Goal: Find specific fact: Find specific fact

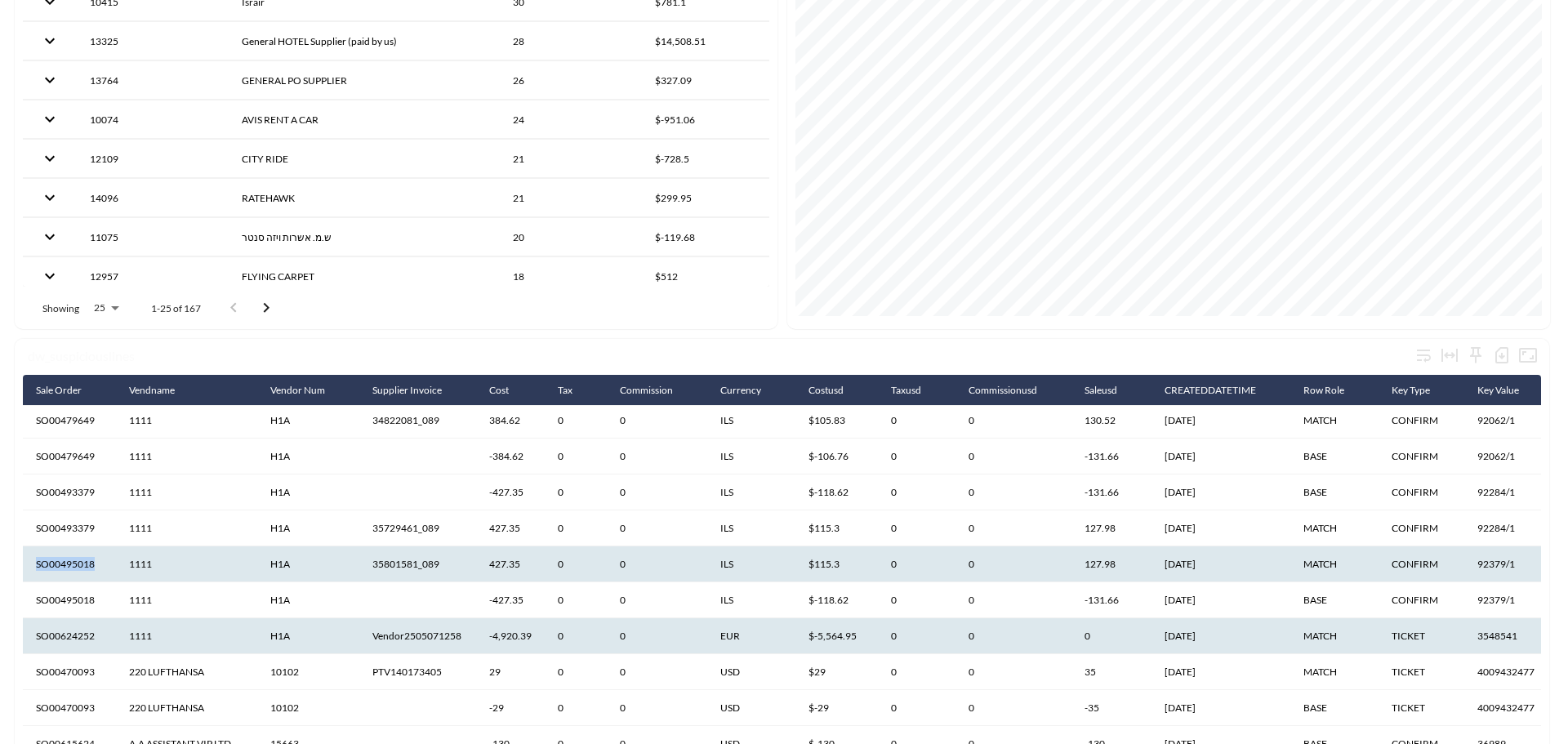
drag, startPoint x: 98, startPoint y: 567, endPoint x: 38, endPoint y: 572, distance: 60.2
click at [38, 572] on th "SO00495018" at bounding box center [70, 564] width 93 height 36
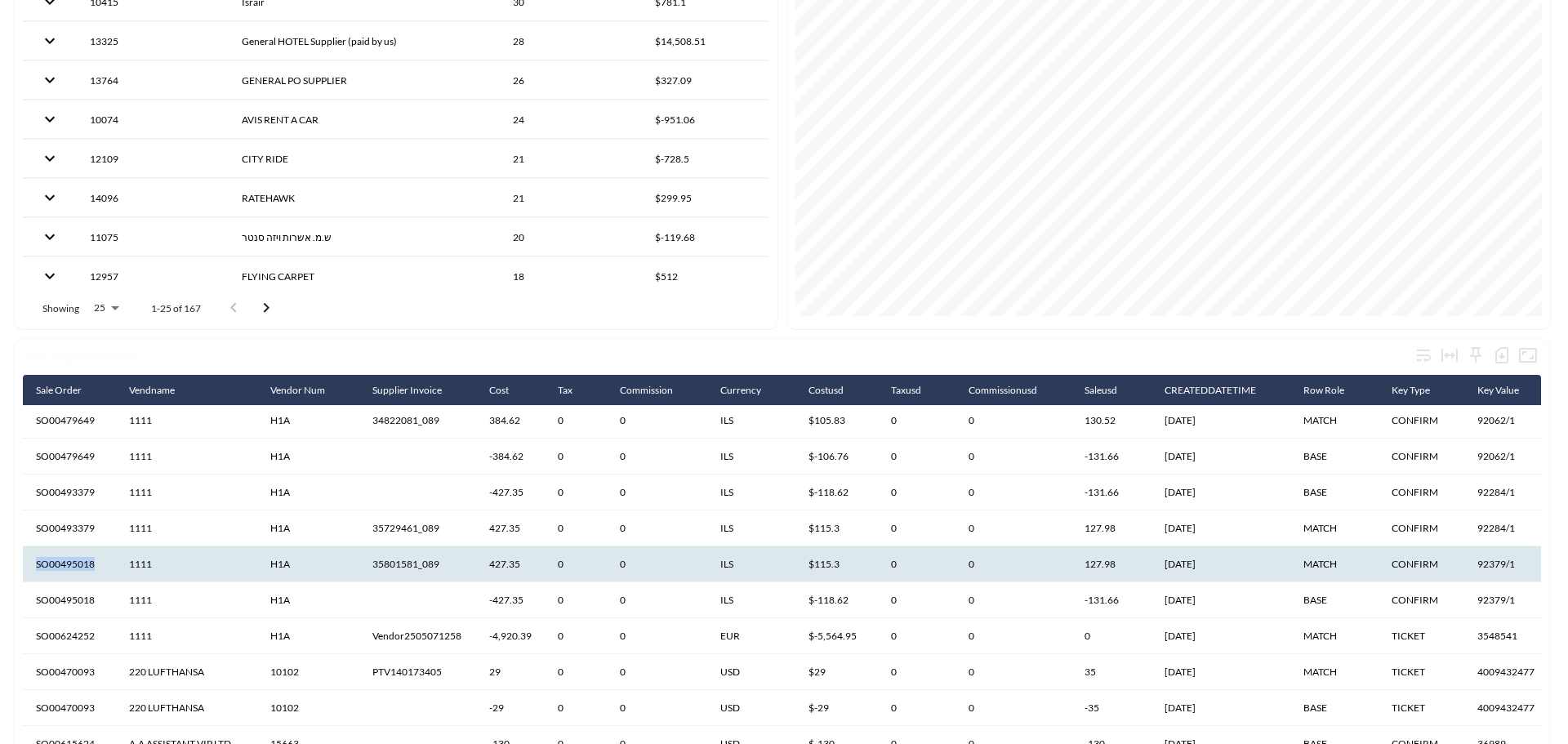
copy th "SO00495018"
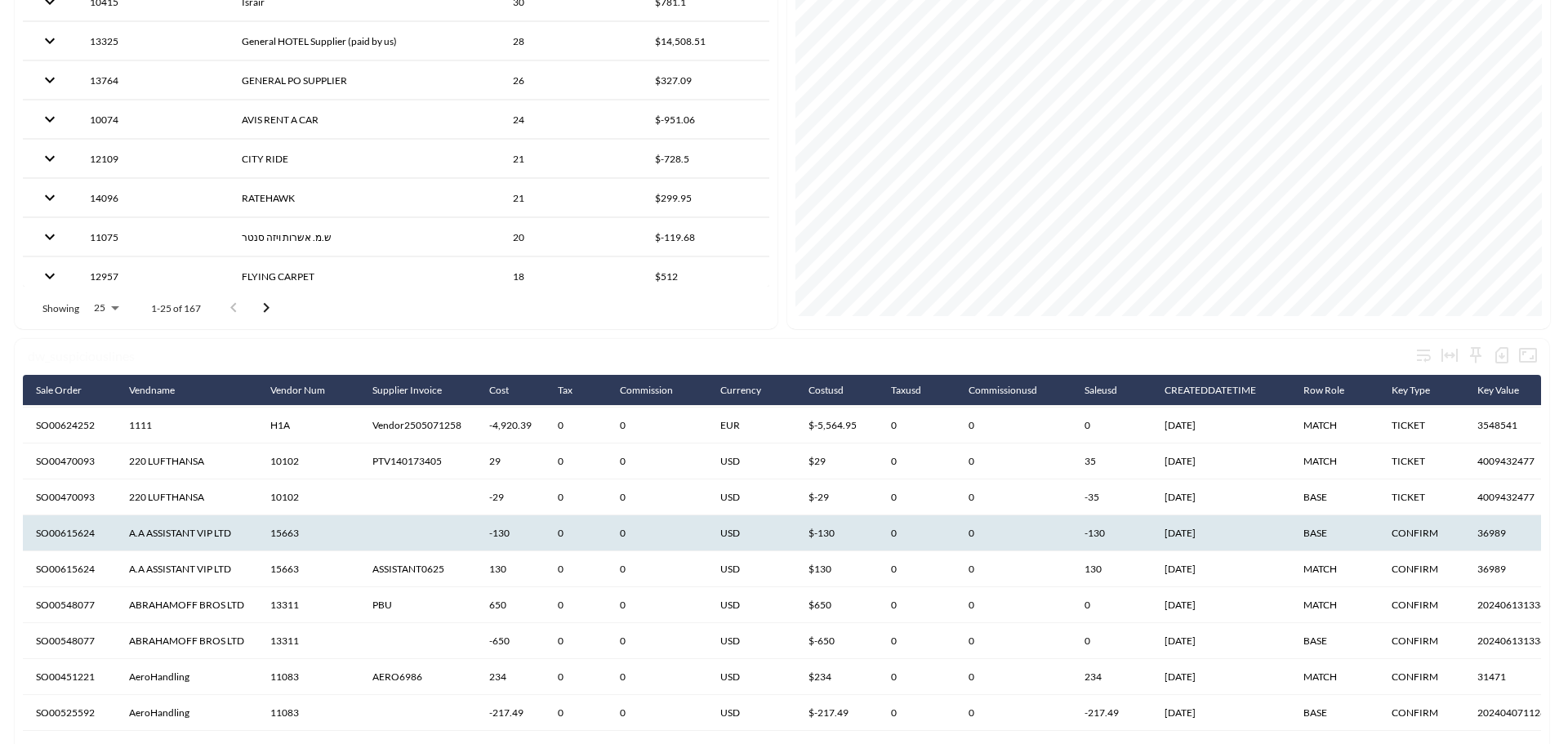
click at [95, 525] on th "SO00615624" at bounding box center [70, 533] width 93 height 36
drag, startPoint x: 96, startPoint y: 525, endPoint x: 37, endPoint y: 531, distance: 59.3
click at [37, 531] on th "SO00615624" at bounding box center [70, 533] width 93 height 36
copy th "SO00615624"
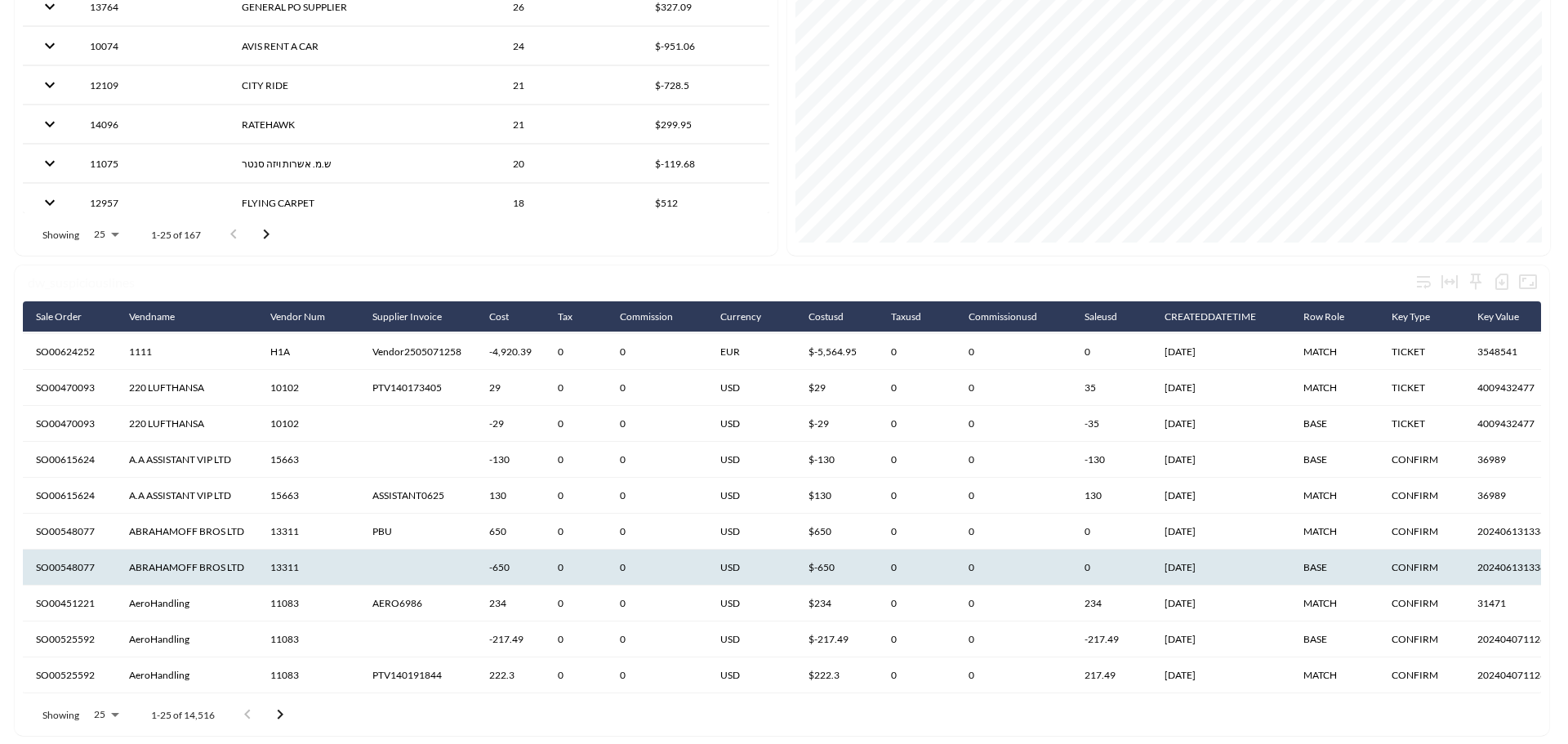
click at [90, 551] on th "SO00548077" at bounding box center [70, 567] width 93 height 36
drag, startPoint x: 95, startPoint y: 551, endPoint x: 33, endPoint y: 556, distance: 62.2
click at [33, 556] on th "SO00548077" at bounding box center [70, 567] width 93 height 36
copy th "SO00548077"
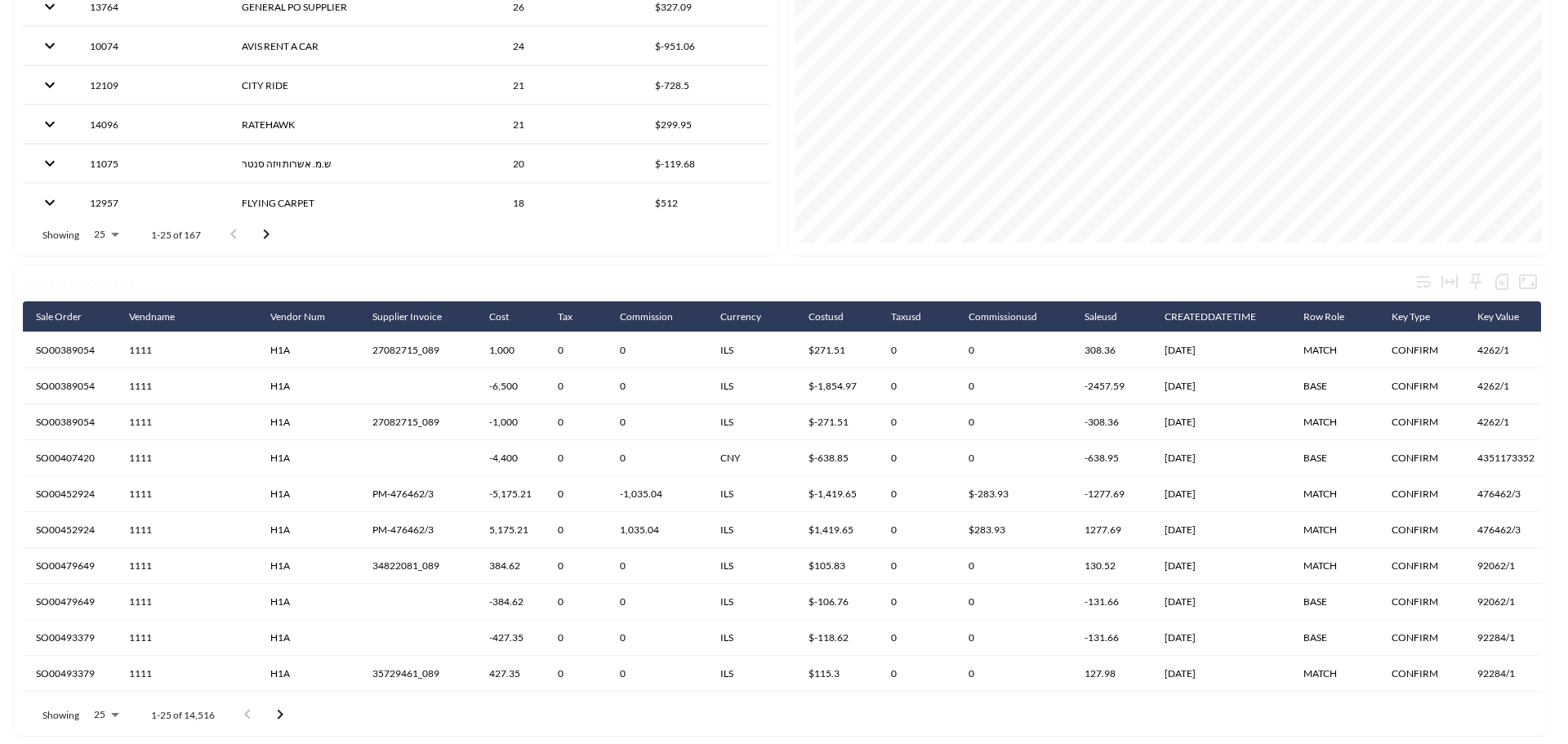
scroll to position [55, 0]
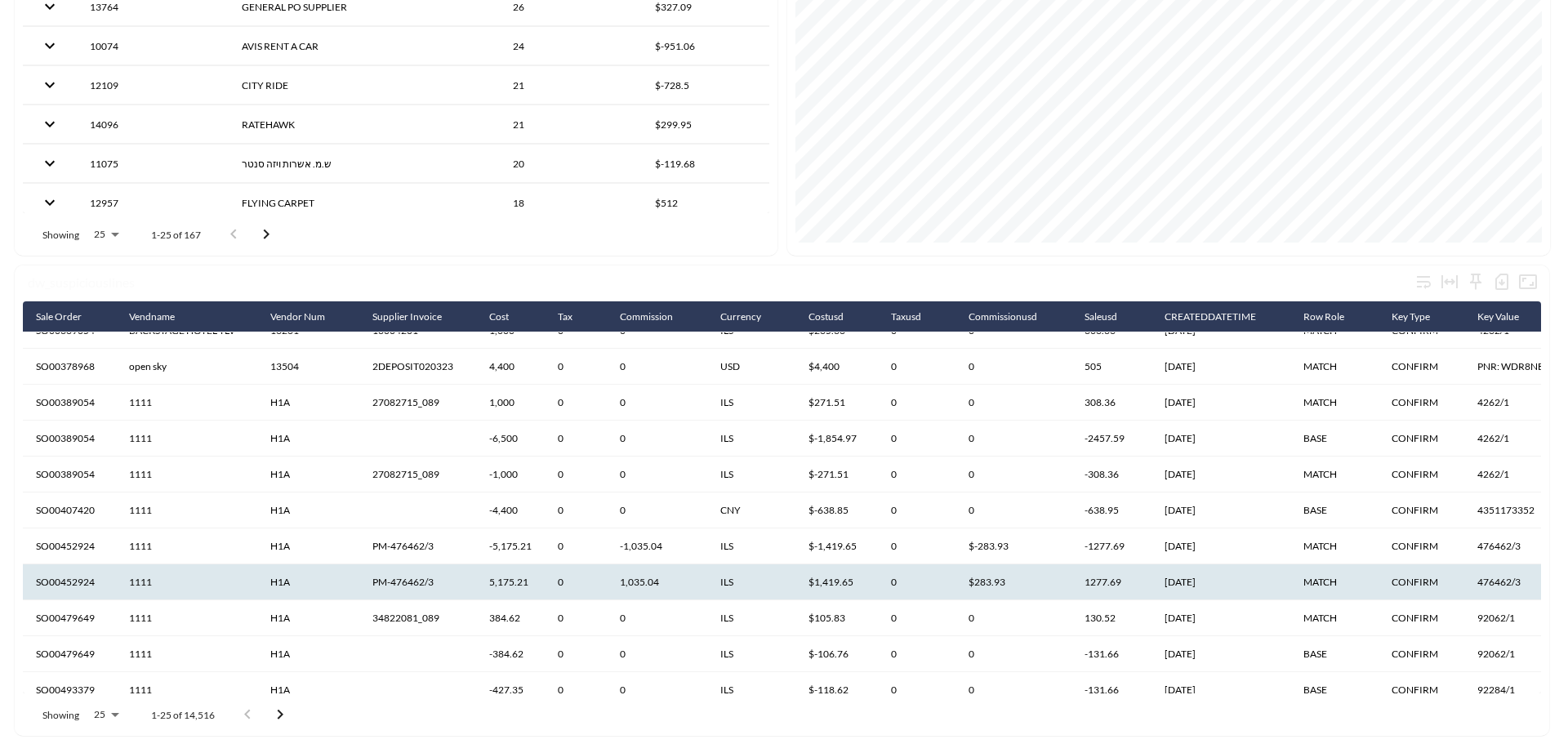
click at [103, 579] on th "SO00452924" at bounding box center [70, 582] width 93 height 36
drag, startPoint x: 101, startPoint y: 574, endPoint x: 34, endPoint y: 577, distance: 67.1
click at [34, 577] on th "SO00452924" at bounding box center [70, 582] width 93 height 36
copy th "SO00452924"
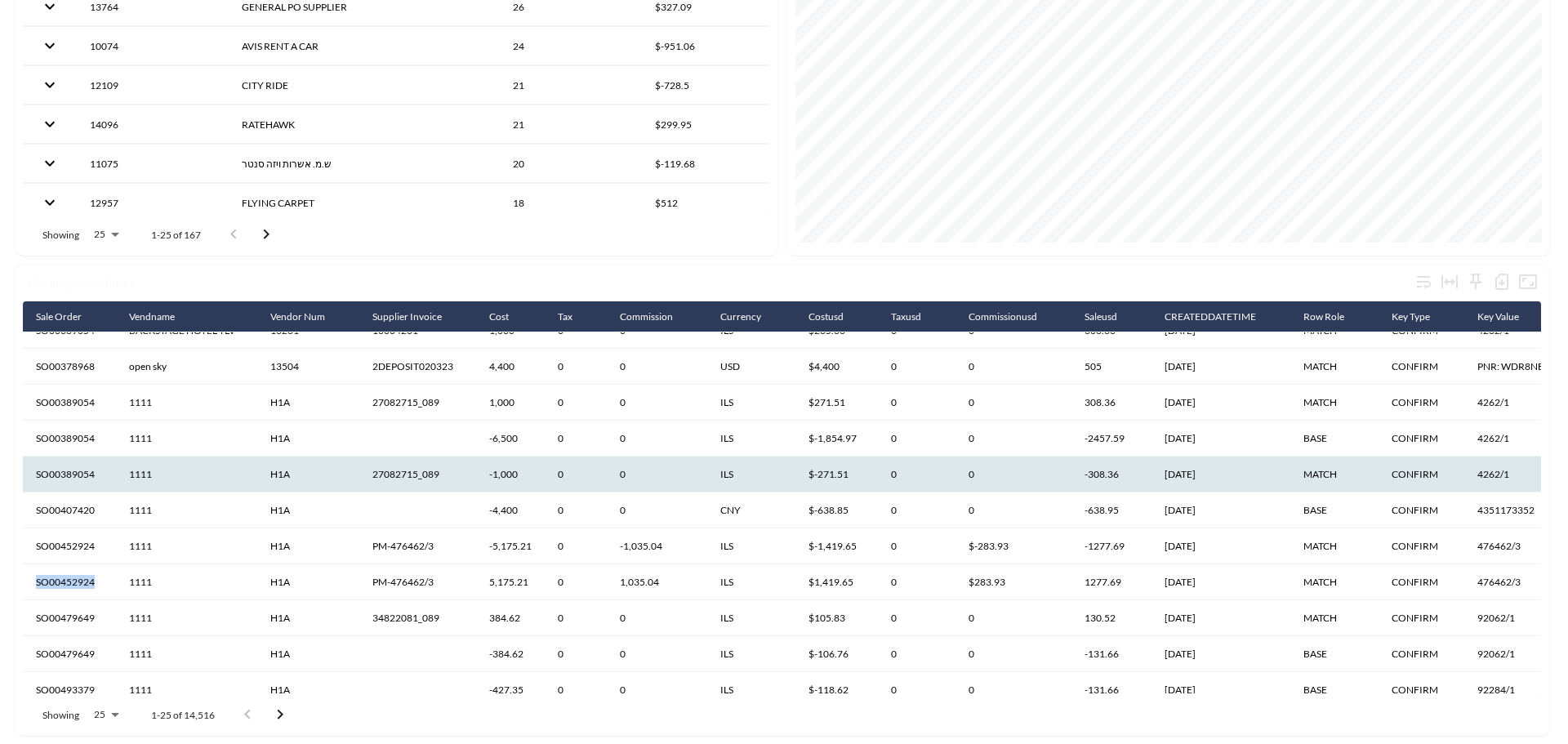
scroll to position [0, 0]
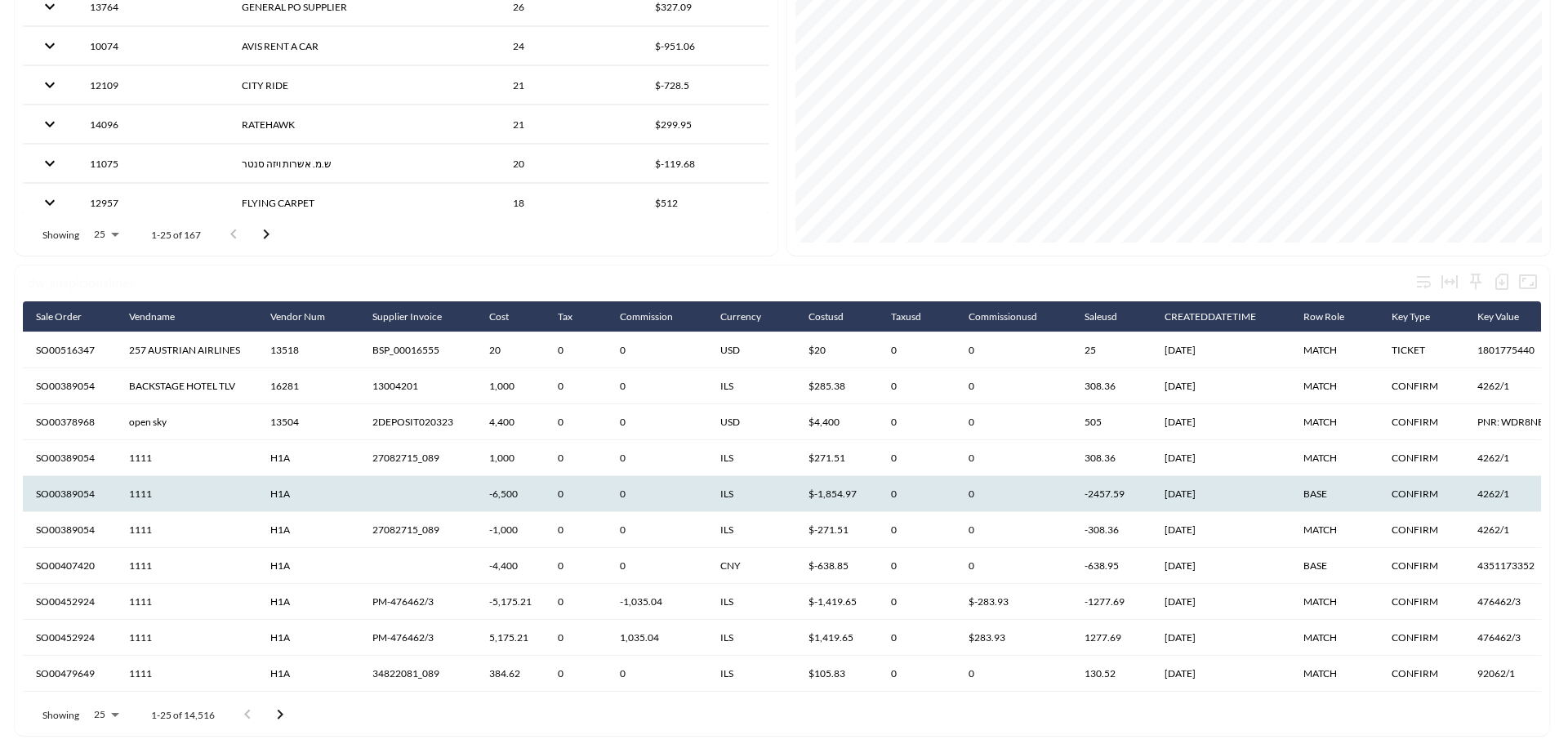
click at [112, 476] on th "SO00389054" at bounding box center [70, 494] width 93 height 36
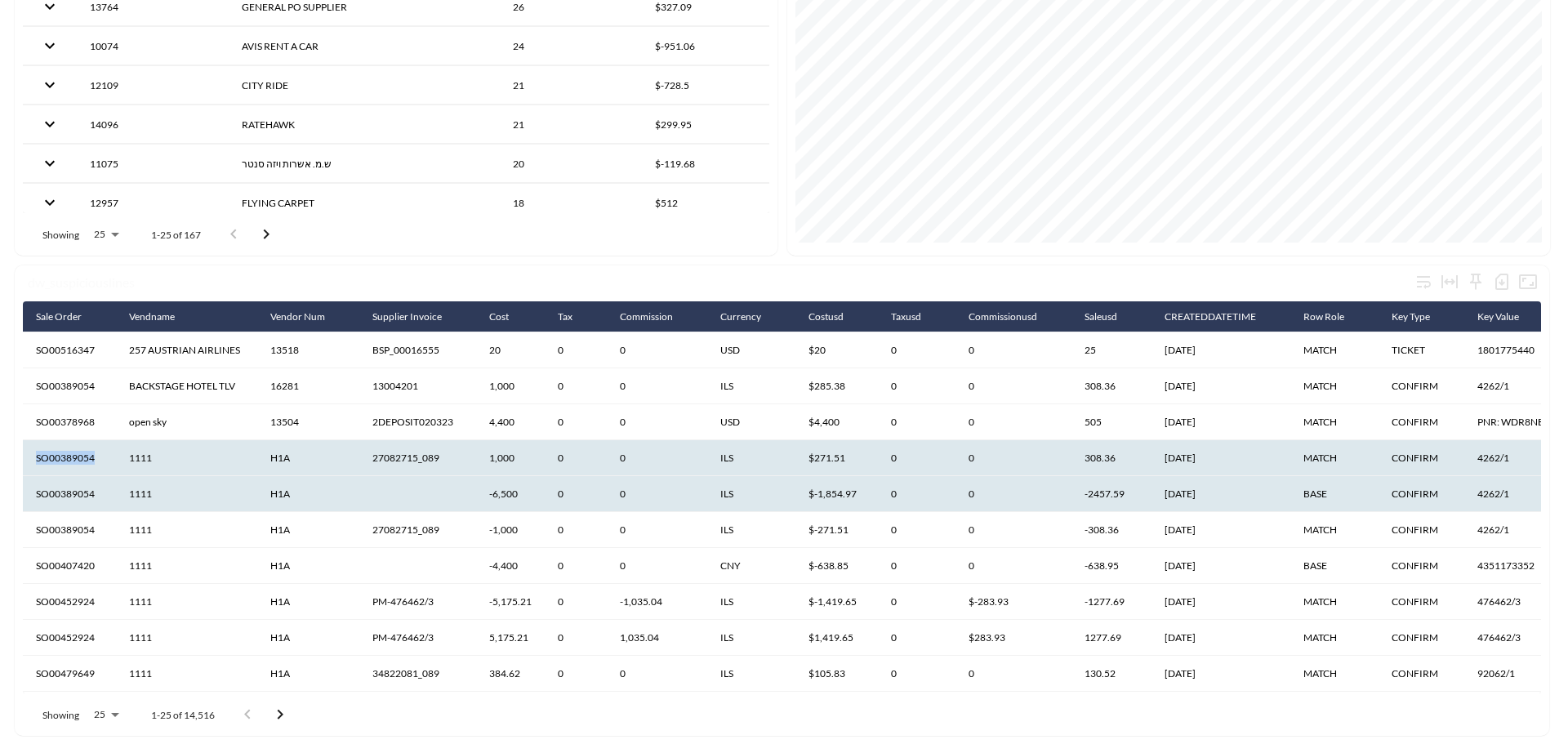
drag, startPoint x: 104, startPoint y: 458, endPoint x: 30, endPoint y: 455, distance: 74.1
click at [30, 455] on th "SO00389054" at bounding box center [70, 458] width 93 height 36
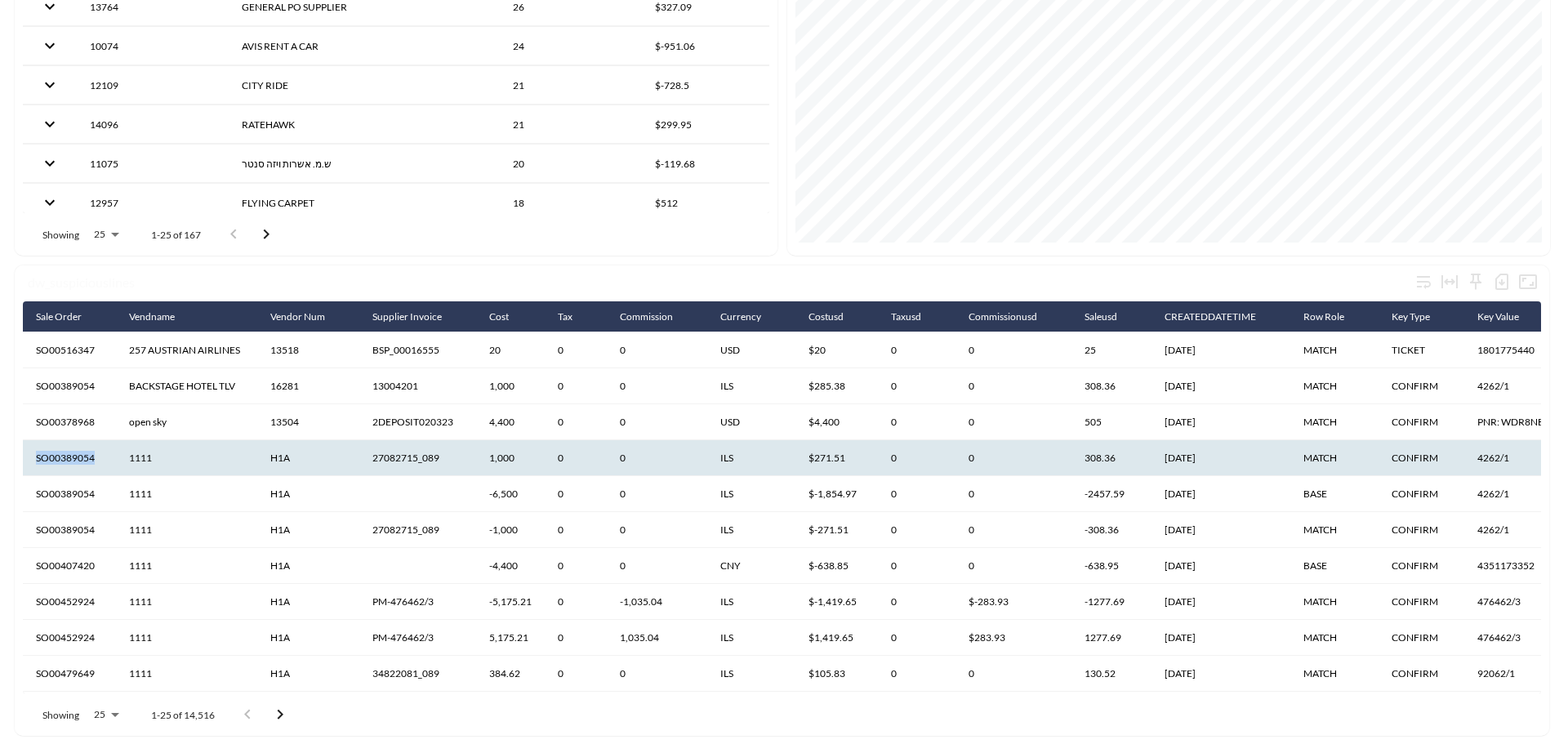
copy th "SO00389054"
click at [17, 325] on div "dw_suspiciouslines Sale Order Vendname Vendor Num Supplier Invoice Cost Tax Com…" at bounding box center [782, 501] width 1534 height 470
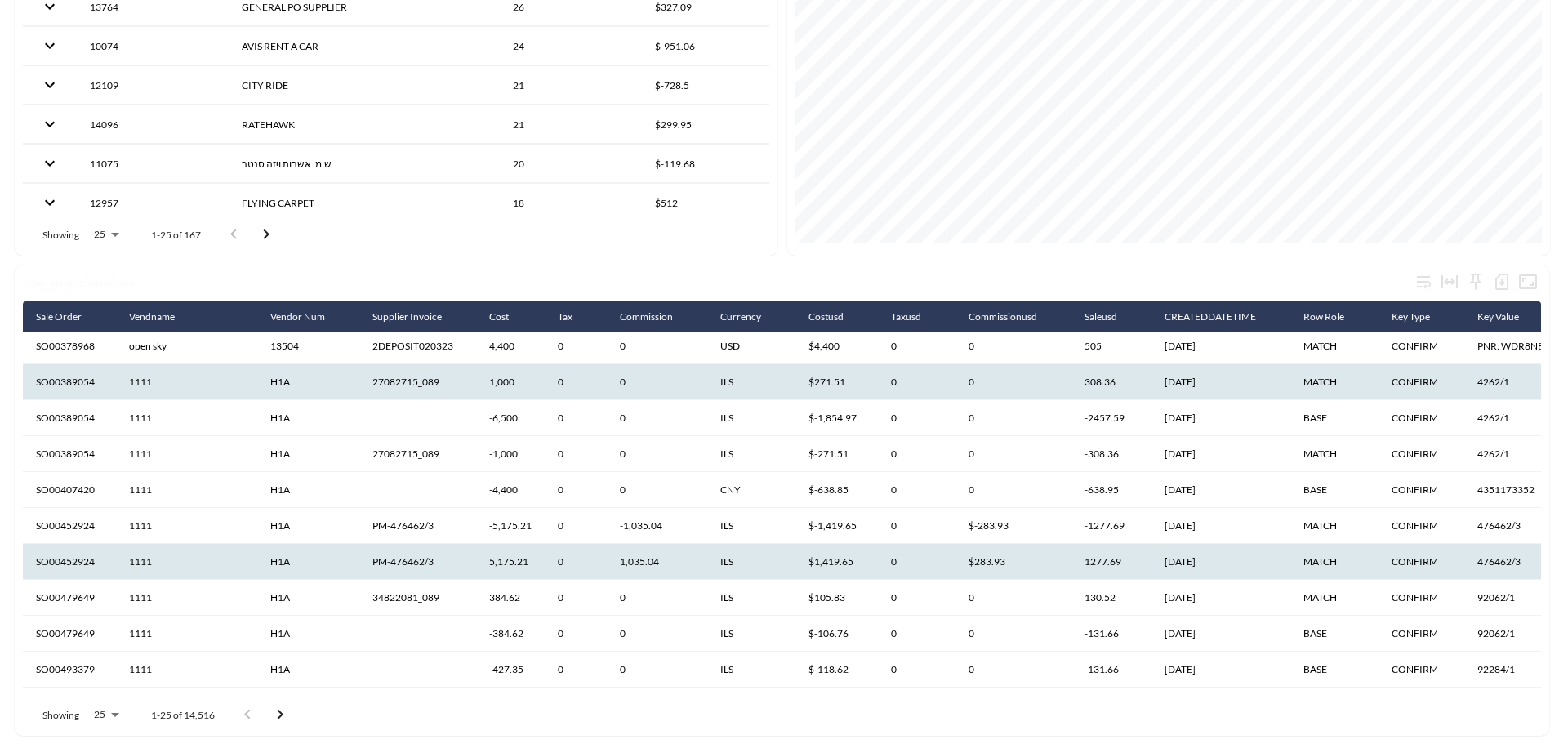
scroll to position [163, 0]
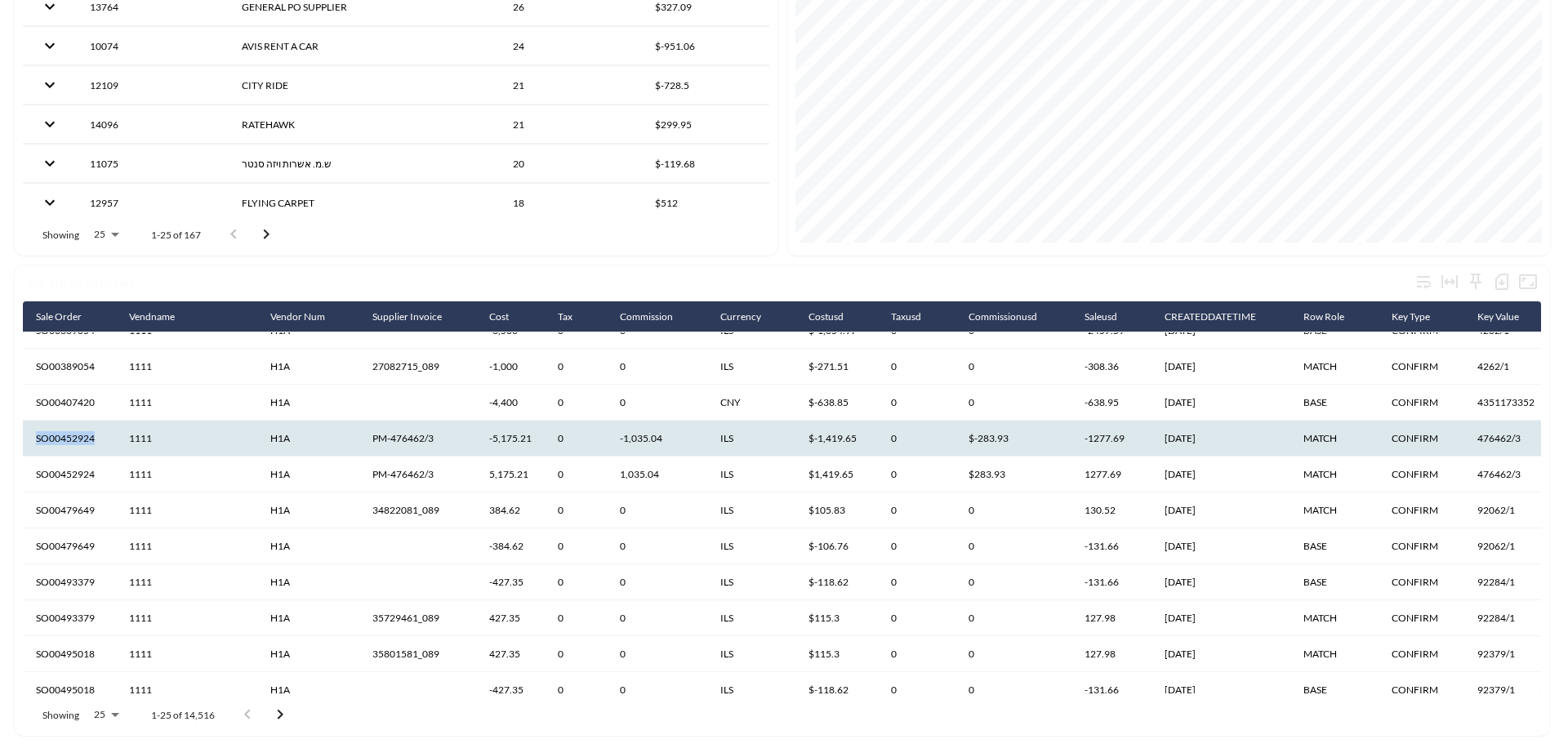
drag, startPoint x: 100, startPoint y: 437, endPoint x: 35, endPoint y: 437, distance: 65.0
click at [35, 437] on th "SO00452924" at bounding box center [70, 438] width 93 height 36
copy th "SO00452924"
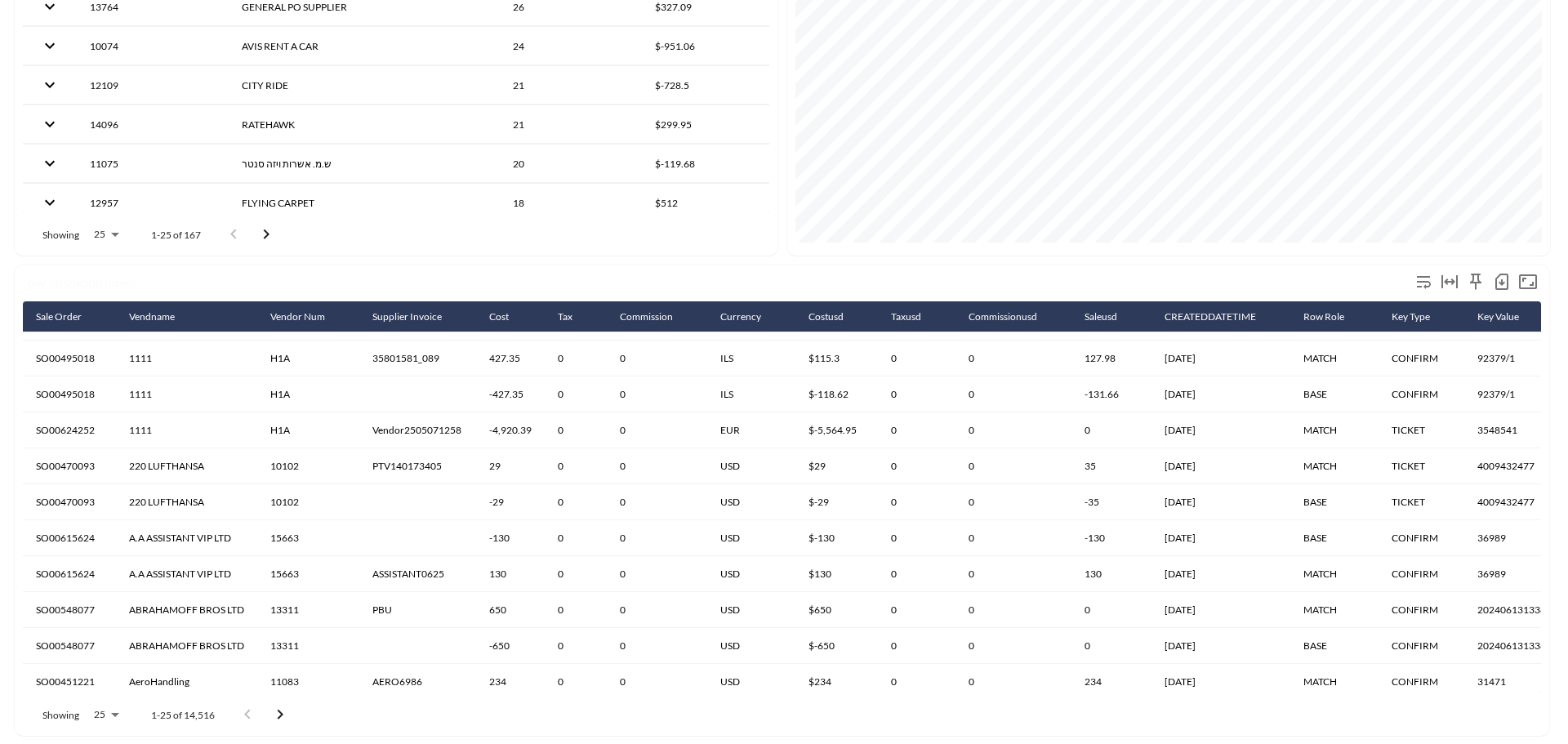
scroll to position [546, 0]
